Goal: Browse casually

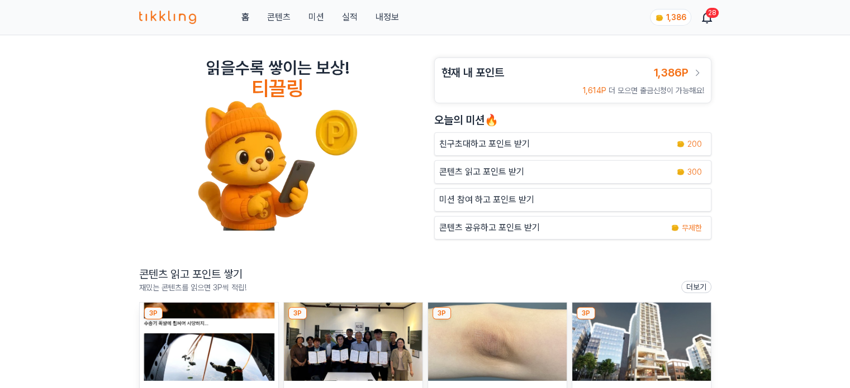
click at [226, 341] on img at bounding box center [209, 342] width 139 height 78
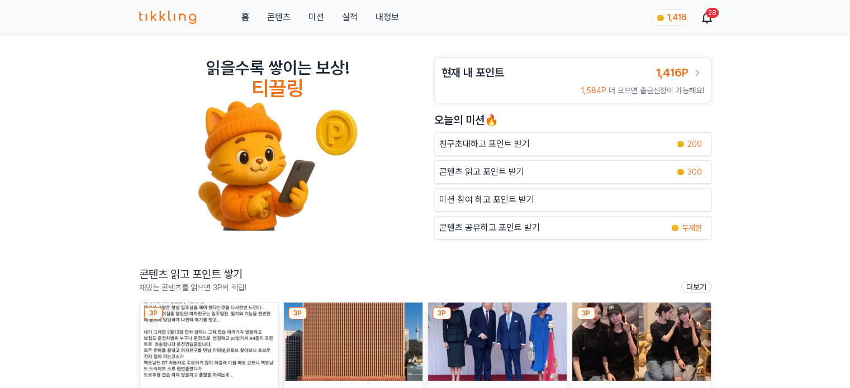
click at [185, 349] on img at bounding box center [209, 342] width 139 height 78
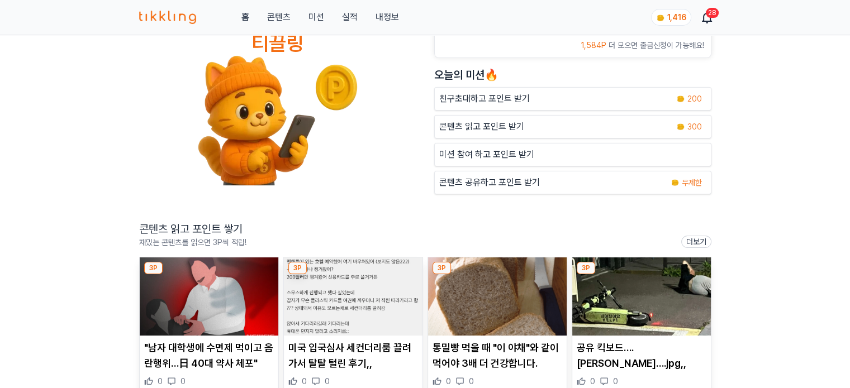
scroll to position [112, 0]
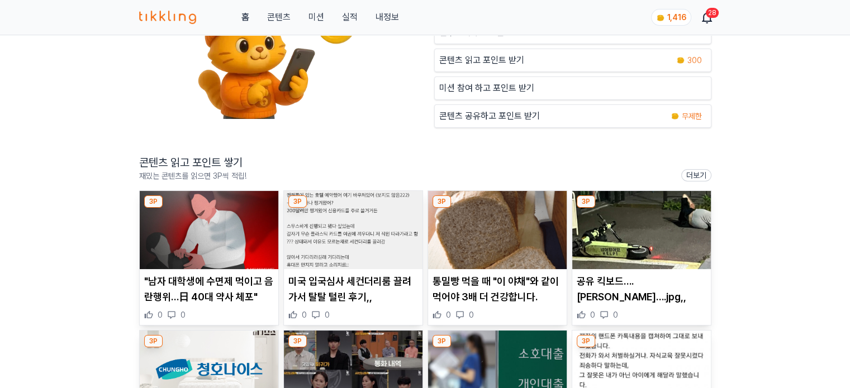
click at [229, 220] on img at bounding box center [209, 230] width 139 height 78
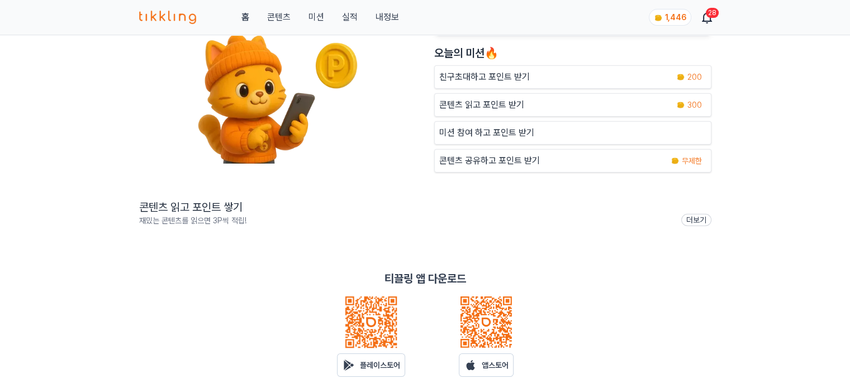
scroll to position [224, 0]
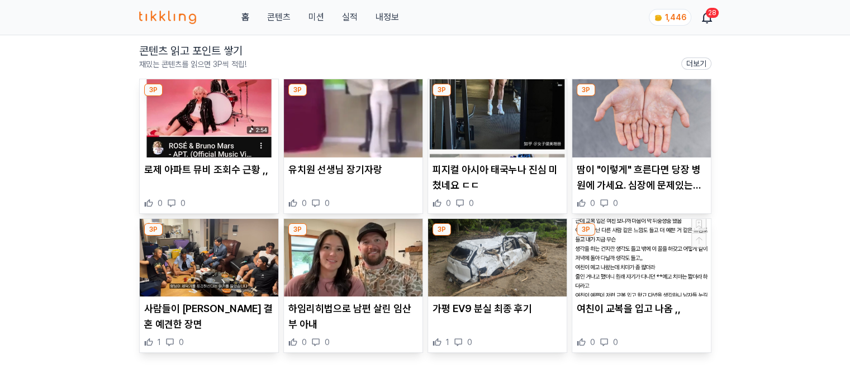
click at [210, 136] on img at bounding box center [209, 118] width 139 height 78
